Goal: Find specific page/section: Find specific page/section

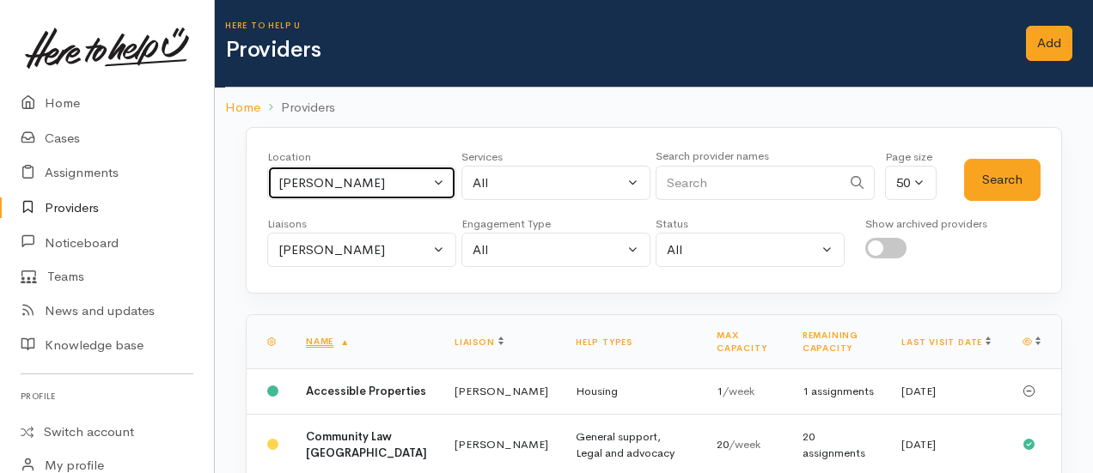
click at [349, 185] on div "Hamilton" at bounding box center [353, 184] width 151 height 20
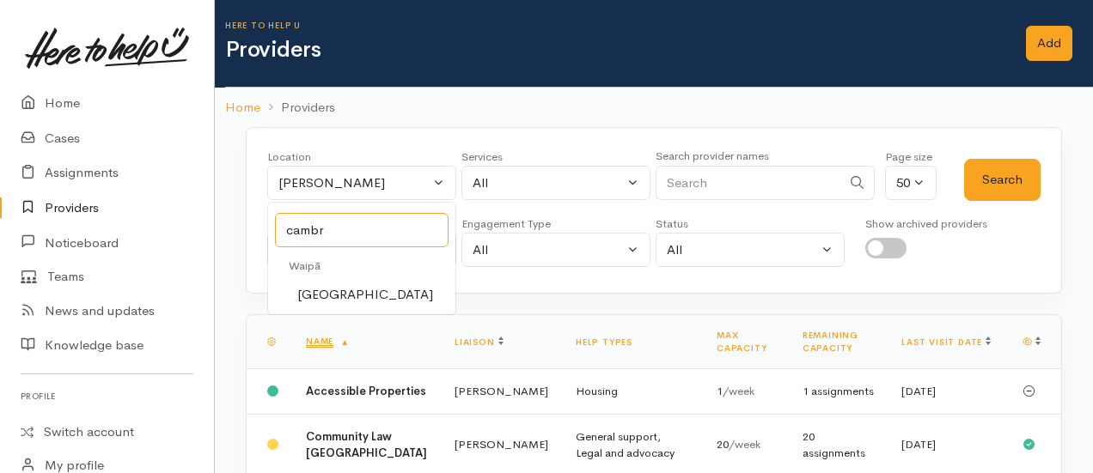
type input "cambri"
click at [355, 286] on span "Cambridge" at bounding box center [365, 295] width 136 height 20
select select "86"
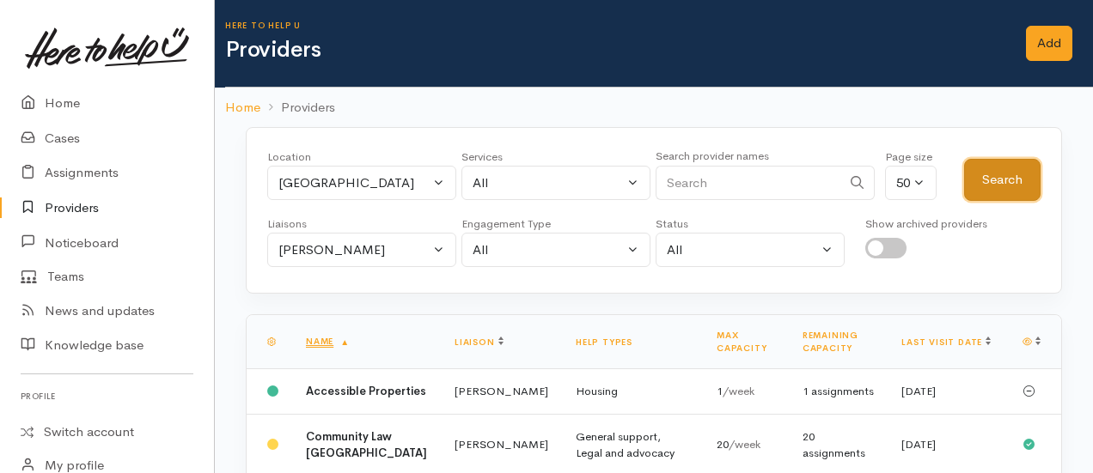
click at [999, 192] on button "Search" at bounding box center [1002, 180] width 76 height 42
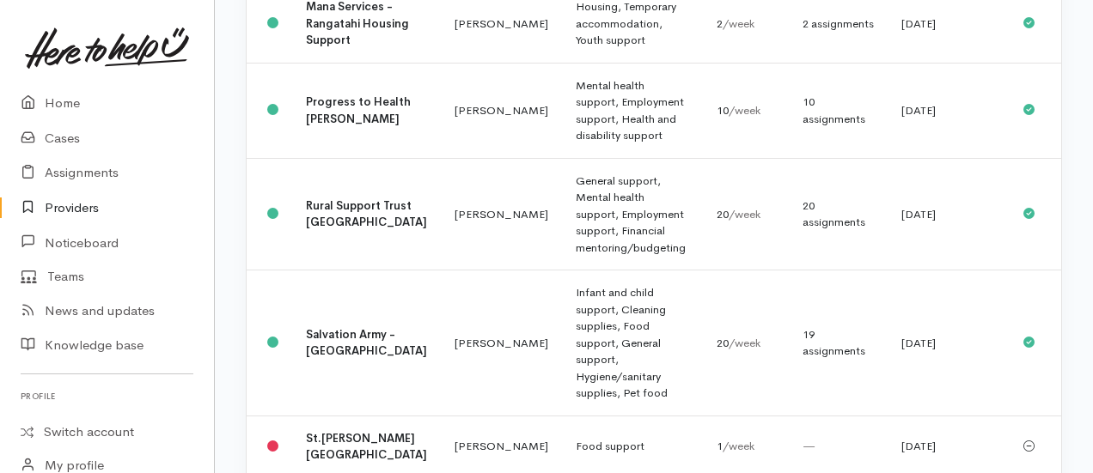
scroll to position [1156, 0]
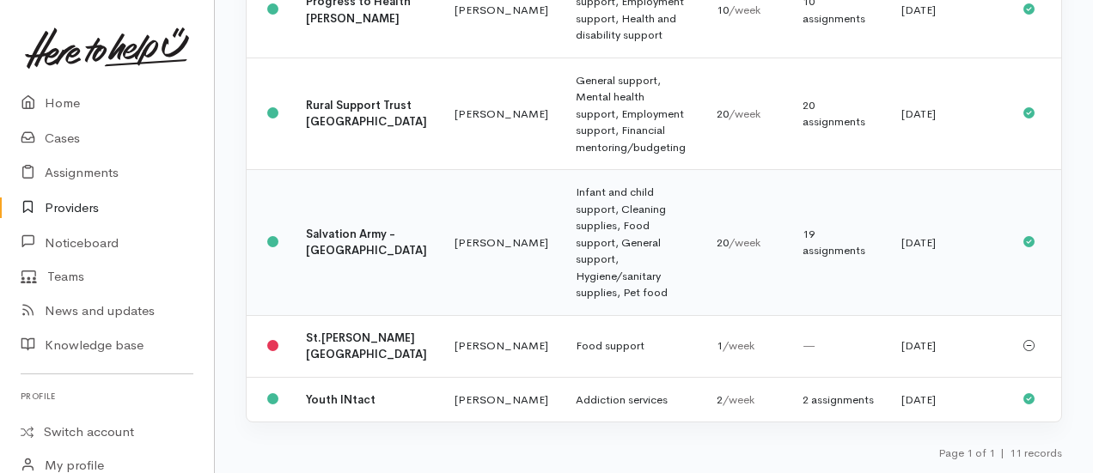
click at [562, 196] on td "Infant and child support, Cleaning supplies, Food support, General support, Hyg…" at bounding box center [632, 243] width 141 height 146
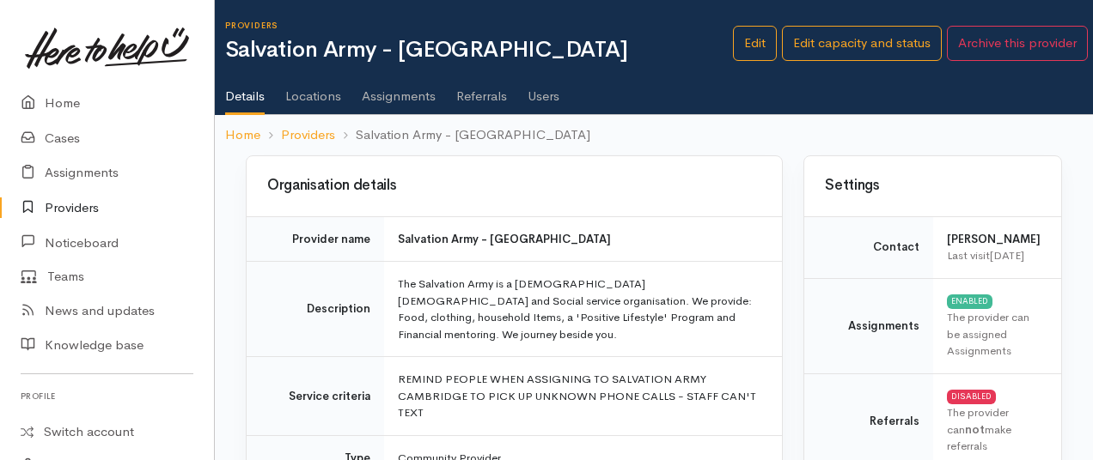
click at [380, 104] on link "Assignments" at bounding box center [399, 90] width 74 height 48
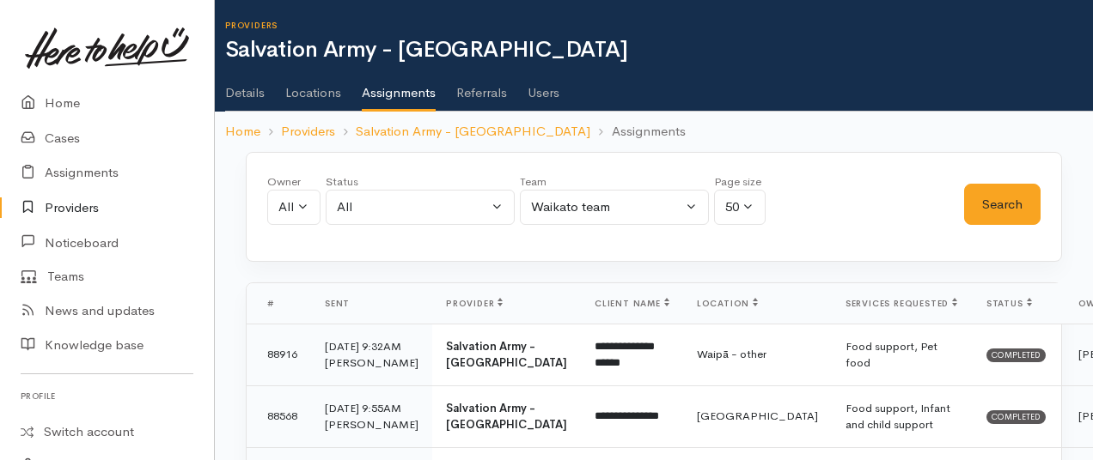
scroll to position [0, 76]
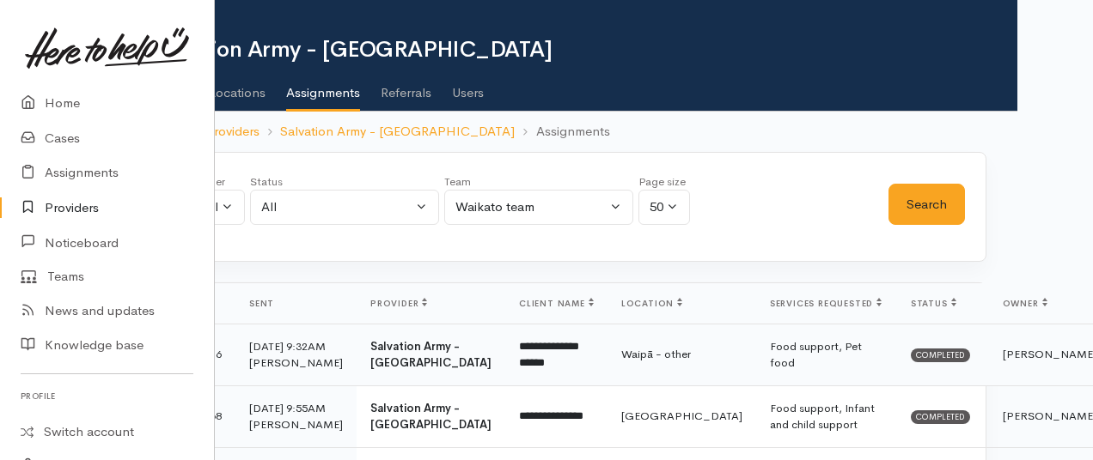
click at [989, 367] on td "Annette Willis" at bounding box center [1049, 355] width 121 height 62
